Goal: Task Accomplishment & Management: Manage account settings

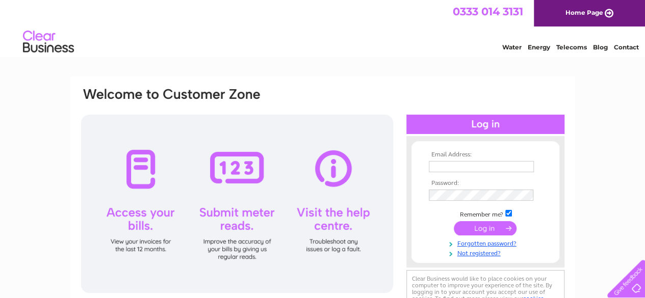
type input "michelle.sodo@lgbtyouth.org.uk"
click at [477, 230] on input "submit" at bounding box center [485, 228] width 63 height 14
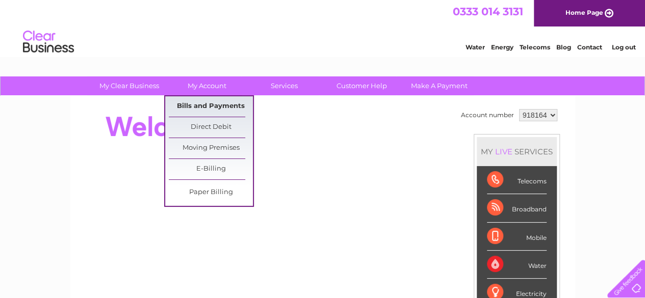
click at [218, 101] on link "Bills and Payments" at bounding box center [211, 106] width 84 height 20
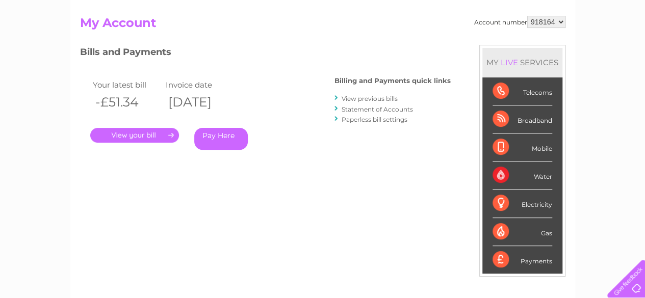
scroll to position [102, 0]
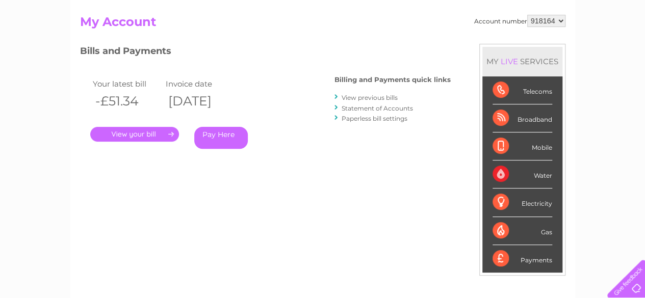
click at [141, 136] on link "." at bounding box center [134, 134] width 89 height 15
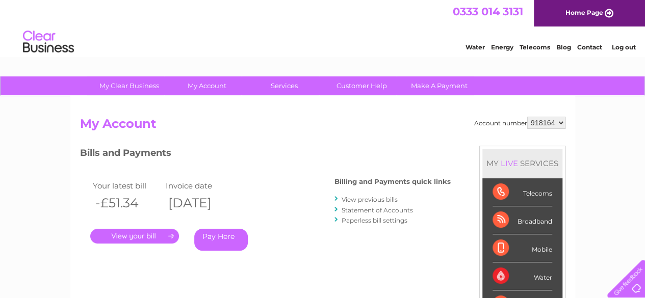
click at [539, 125] on select "918164 923571 926169" at bounding box center [547, 123] width 38 height 12
select select "923571"
click at [528, 117] on select "918164 923571 926169" at bounding box center [547, 123] width 38 height 12
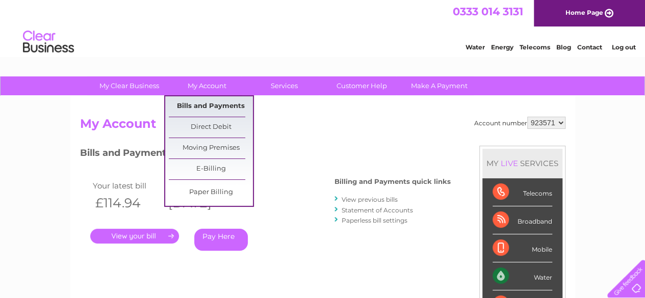
click at [223, 110] on link "Bills and Payments" at bounding box center [211, 106] width 84 height 20
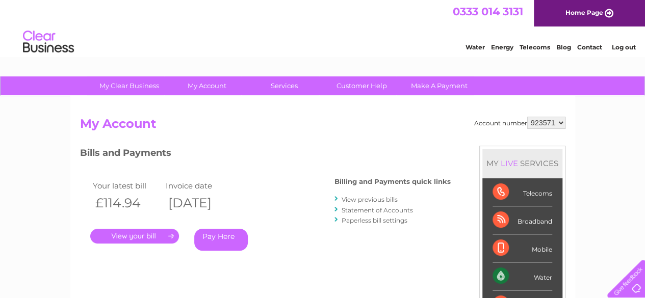
click at [145, 236] on link "." at bounding box center [134, 236] width 89 height 15
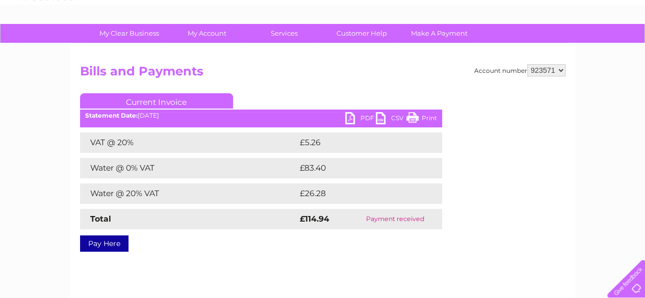
scroll to position [51, 0]
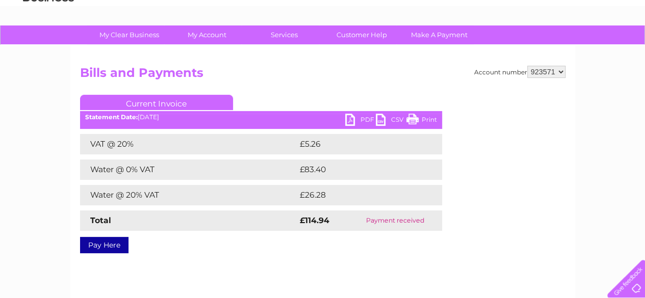
click at [367, 118] on link "PDF" at bounding box center [360, 121] width 31 height 15
